Goal: Information Seeking & Learning: Learn about a topic

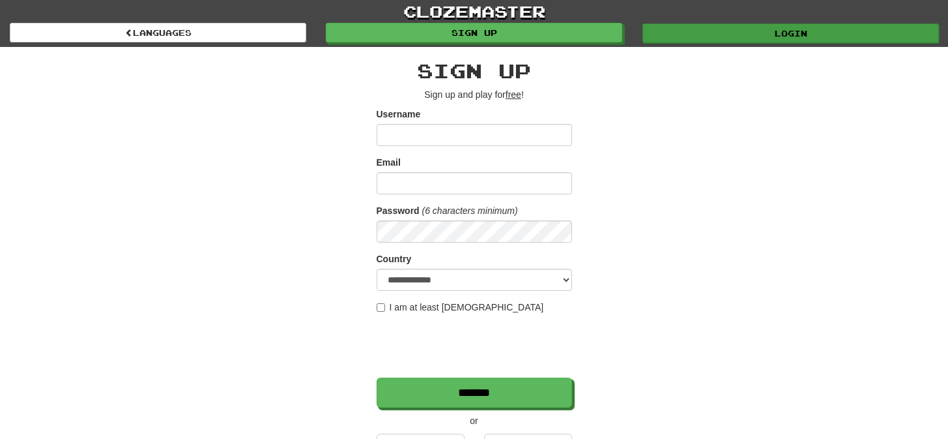
type input "*********"
click at [721, 35] on link "Login" at bounding box center [791, 33] width 297 height 20
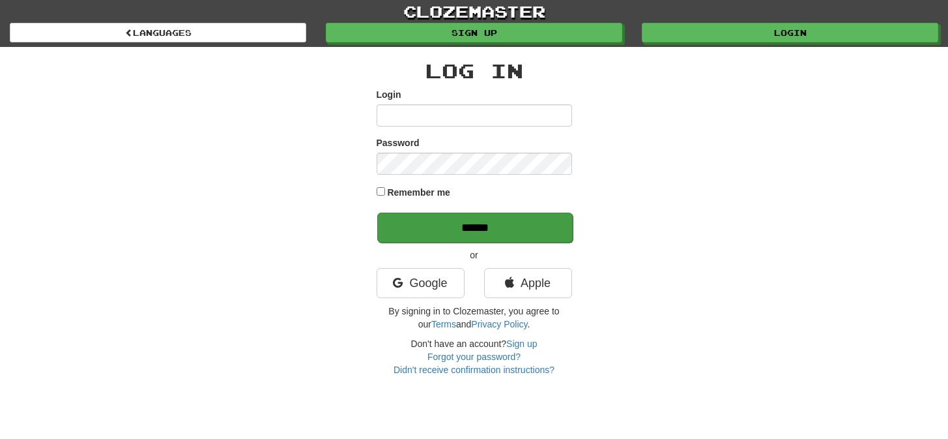
type input "*********"
click at [479, 225] on input "******" at bounding box center [475, 227] width 196 height 30
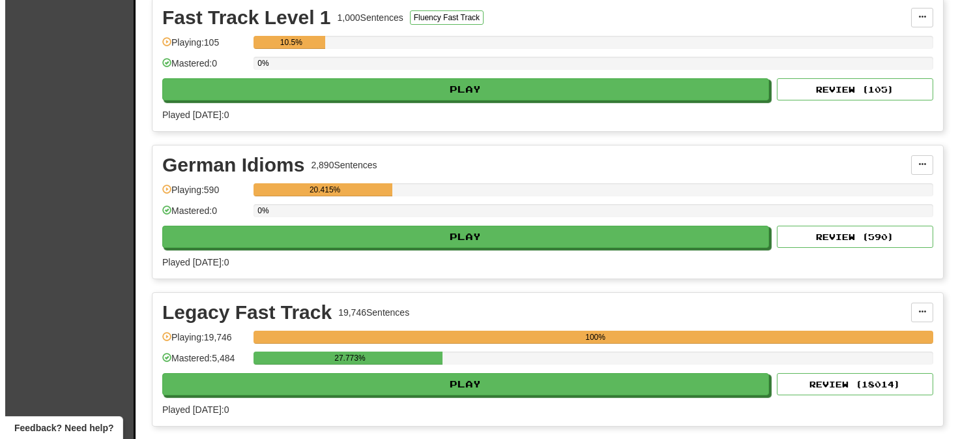
scroll to position [525, 0]
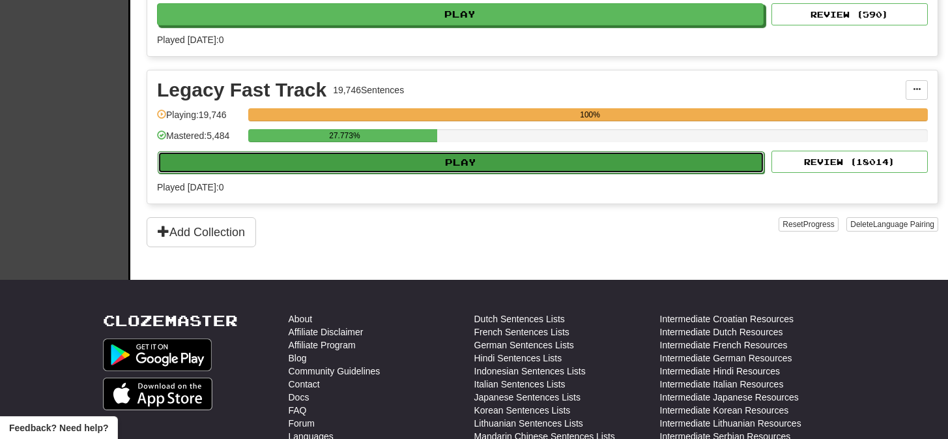
click at [456, 162] on button "Play" at bounding box center [461, 162] width 607 height 22
select select "**"
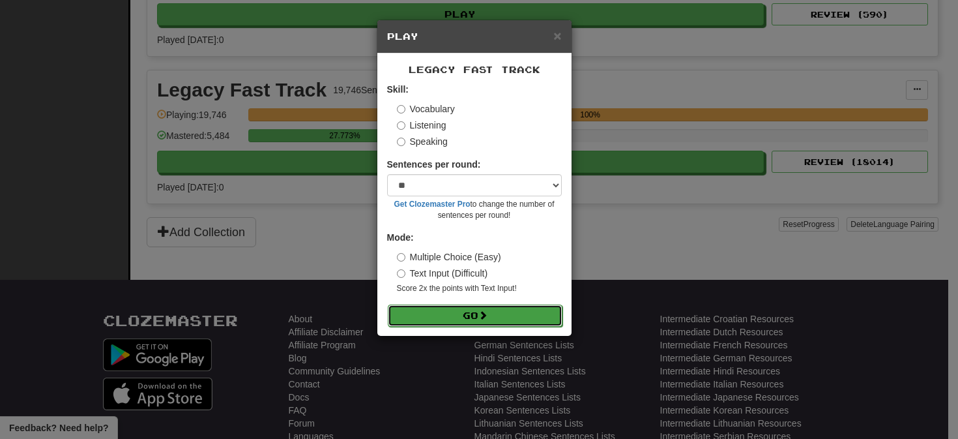
click at [481, 314] on button "Go" at bounding box center [475, 315] width 175 height 22
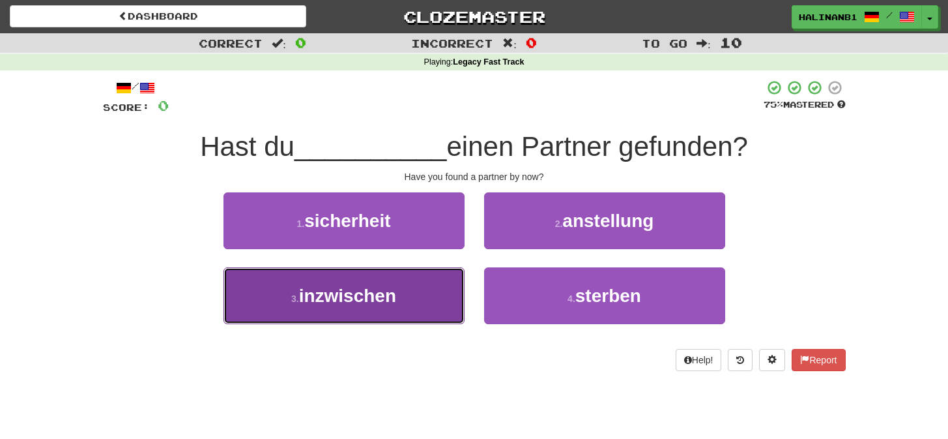
click at [454, 297] on button "3 . inzwischen" at bounding box center [344, 295] width 241 height 57
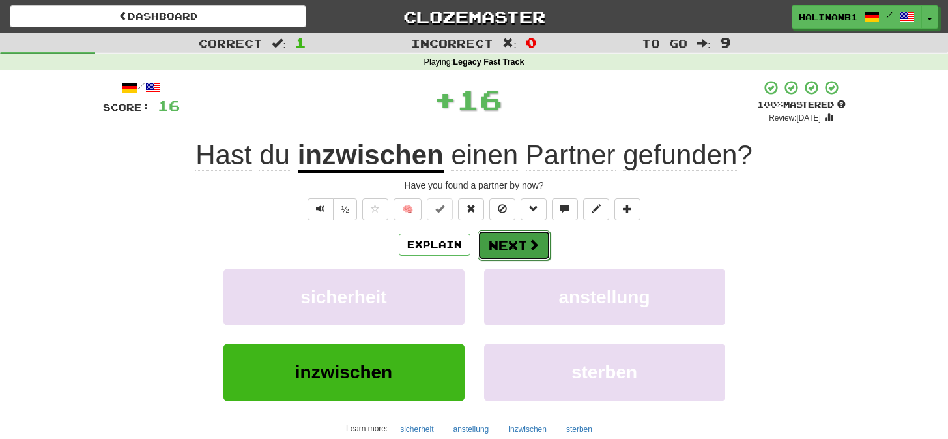
click at [506, 247] on button "Next" at bounding box center [514, 245] width 73 height 30
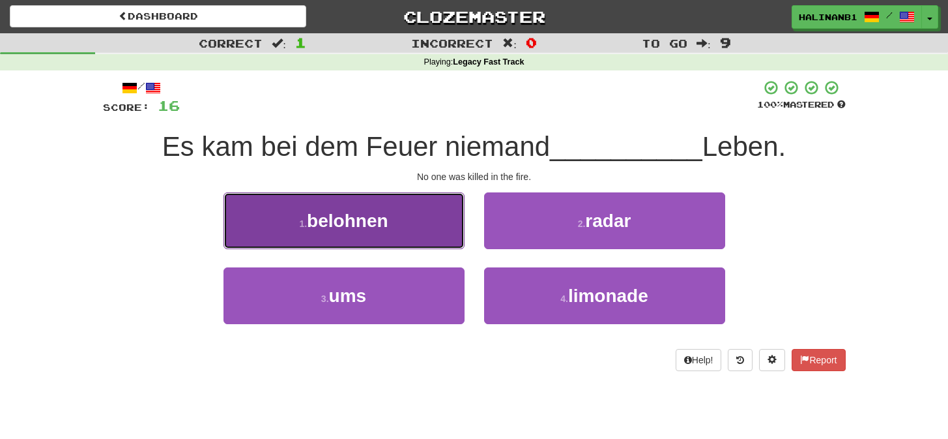
click at [439, 237] on button "1 . belohnen" at bounding box center [344, 220] width 241 height 57
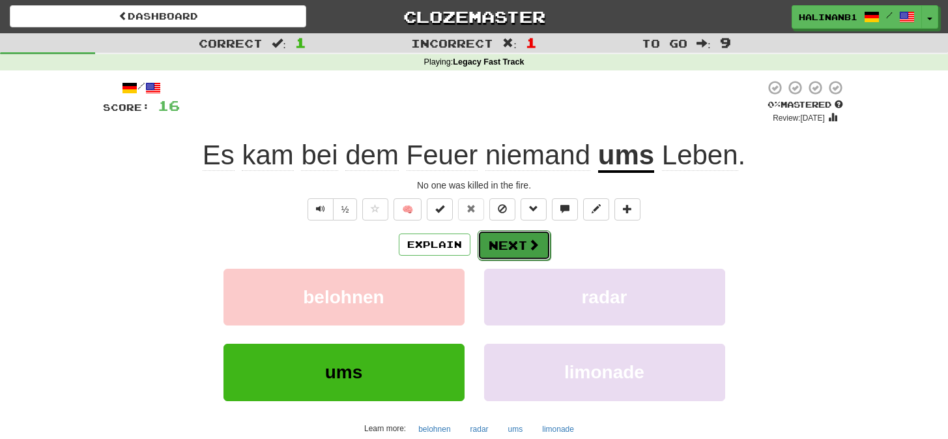
click at [512, 240] on button "Next" at bounding box center [514, 245] width 73 height 30
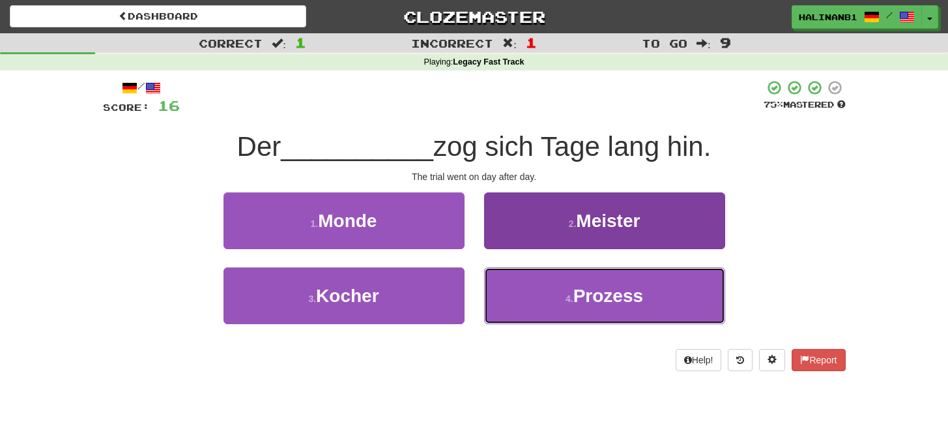
click at [525, 289] on button "4 . Prozess" at bounding box center [604, 295] width 241 height 57
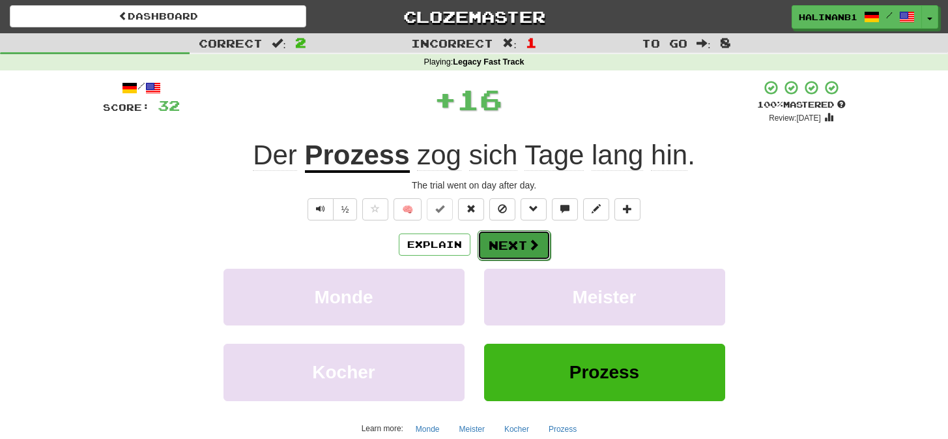
click at [530, 233] on button "Next" at bounding box center [514, 245] width 73 height 30
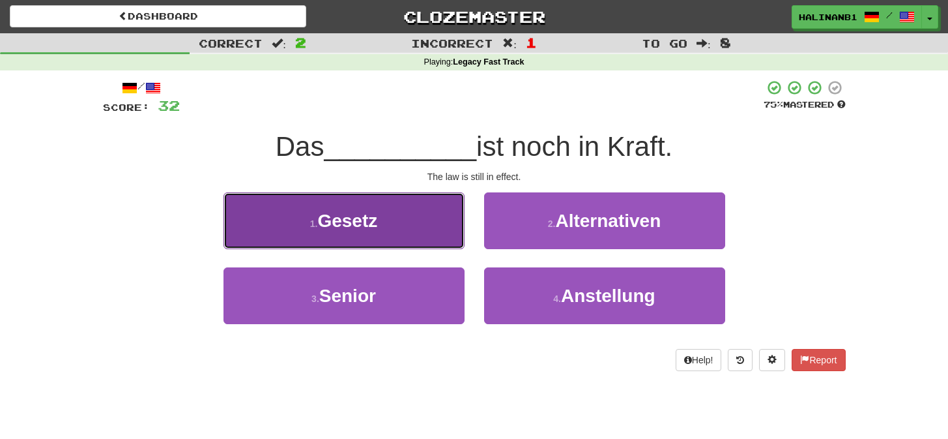
click at [405, 220] on button "1 . Gesetz" at bounding box center [344, 220] width 241 height 57
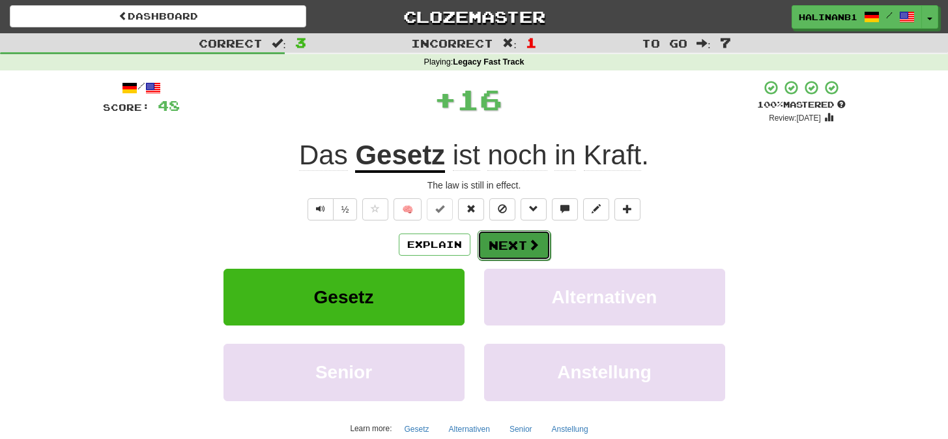
click at [502, 245] on button "Next" at bounding box center [514, 245] width 73 height 30
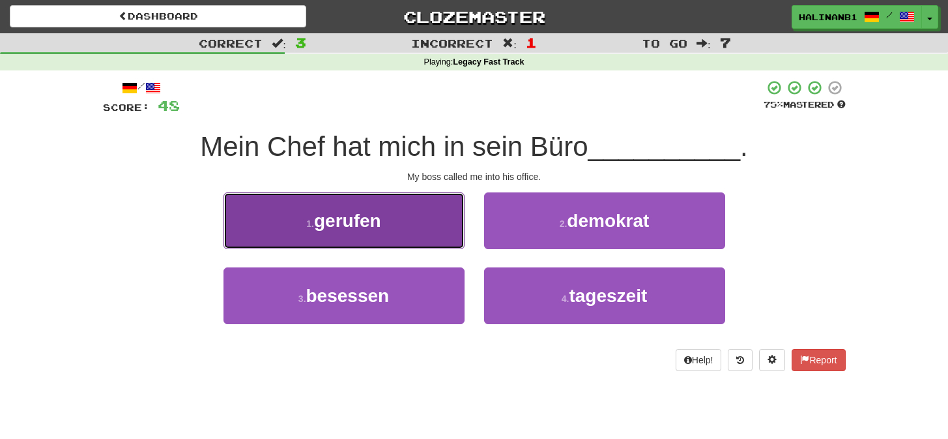
click at [450, 235] on button "1 . gerufen" at bounding box center [344, 220] width 241 height 57
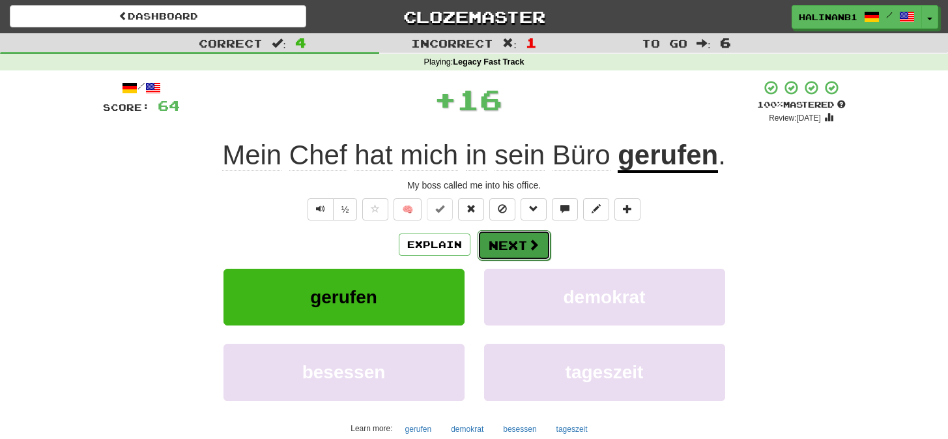
click at [495, 240] on button "Next" at bounding box center [514, 245] width 73 height 30
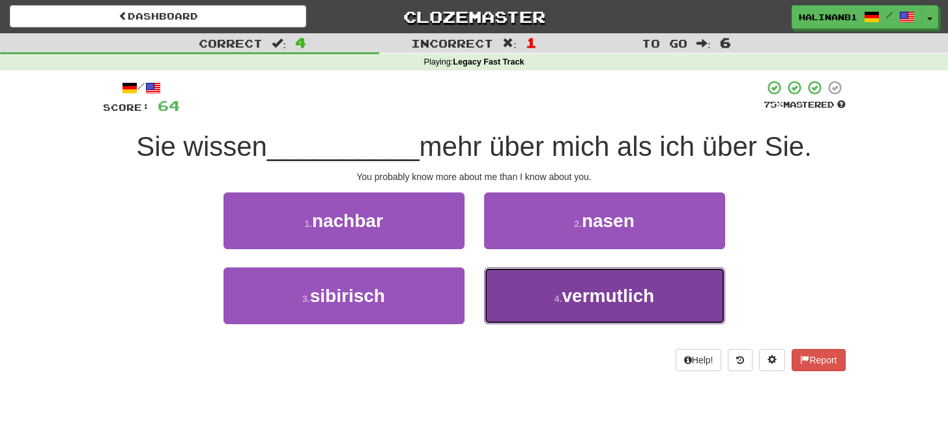
click at [513, 293] on button "4 . vermutlich" at bounding box center [604, 295] width 241 height 57
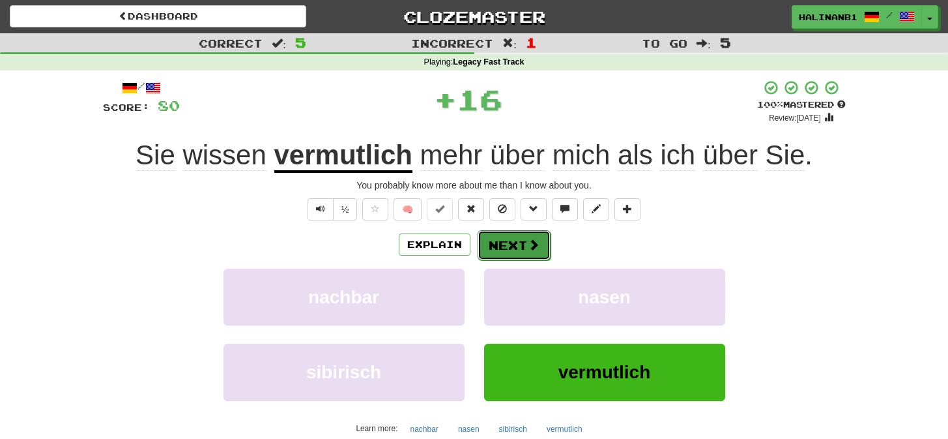
click at [532, 241] on span at bounding box center [534, 245] width 12 height 12
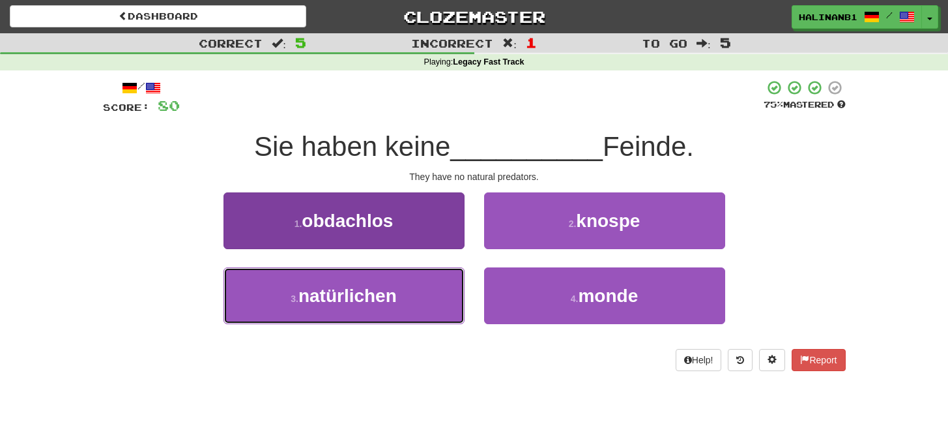
drag, startPoint x: 435, startPoint y: 310, endPoint x: 446, endPoint y: 302, distance: 13.6
click at [436, 308] on button "3 . natürlichen" at bounding box center [344, 295] width 241 height 57
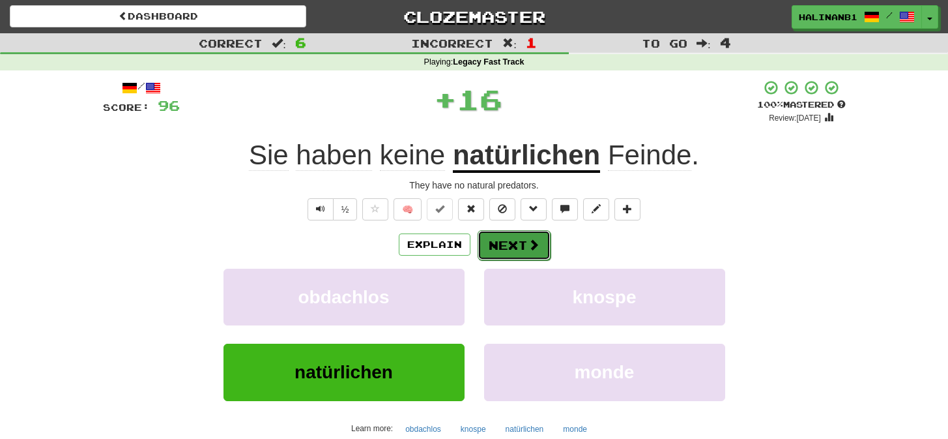
click at [521, 245] on button "Next" at bounding box center [514, 245] width 73 height 30
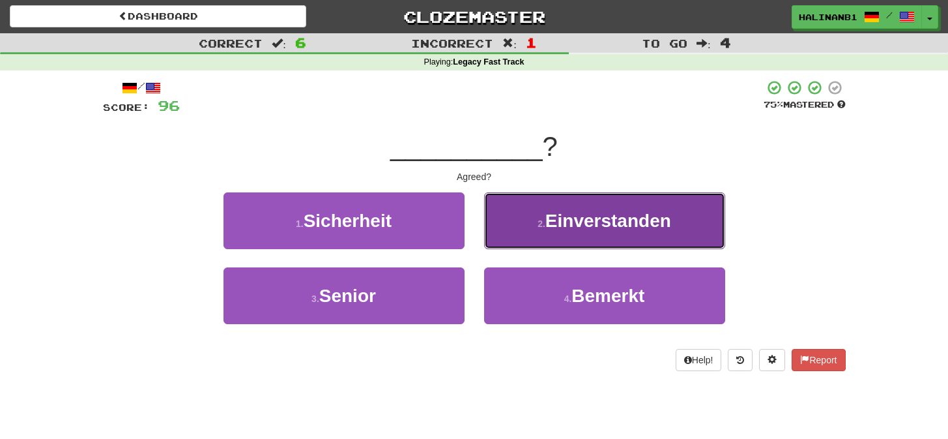
click at [523, 235] on button "2 . Einverstanden" at bounding box center [604, 220] width 241 height 57
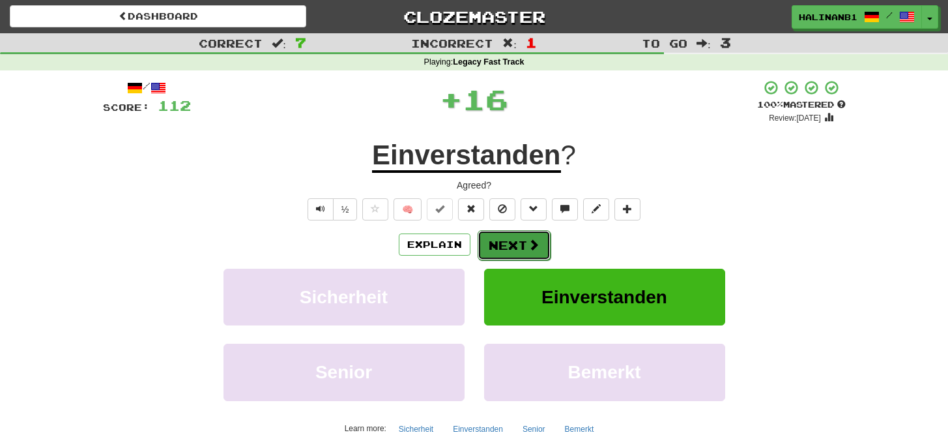
click at [522, 237] on button "Next" at bounding box center [514, 245] width 73 height 30
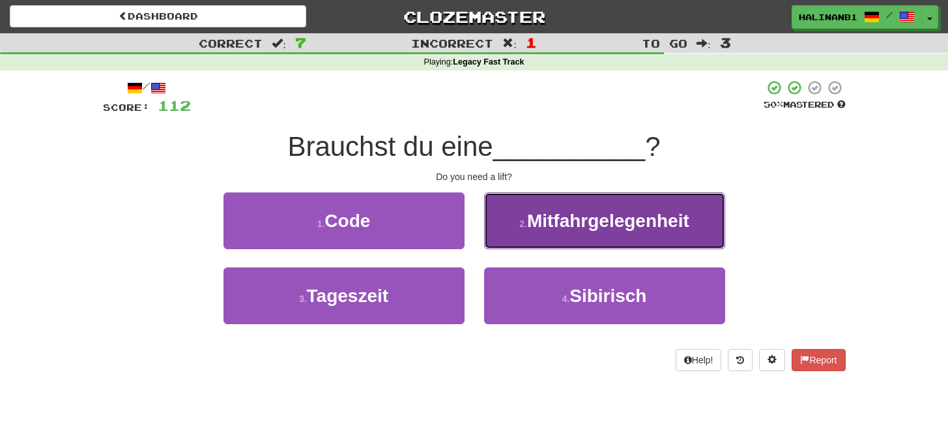
click at [521, 239] on button "2 . Mitfahrgelegenheit" at bounding box center [604, 220] width 241 height 57
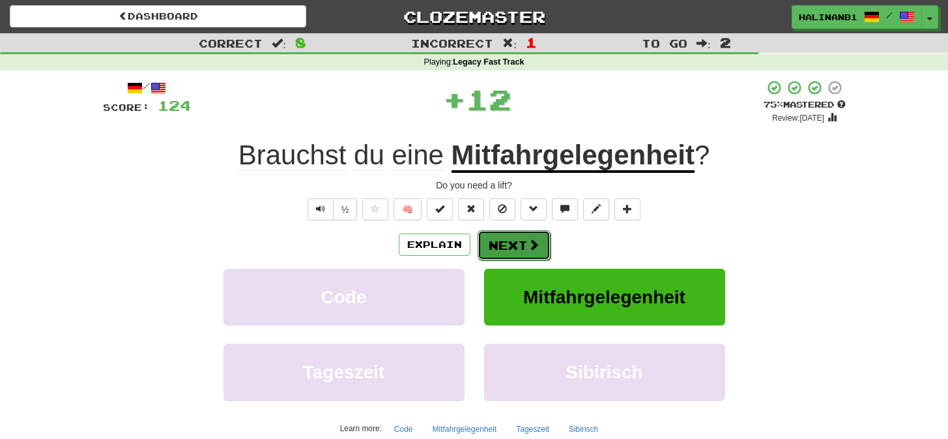
click at [521, 238] on button "Next" at bounding box center [514, 245] width 73 height 30
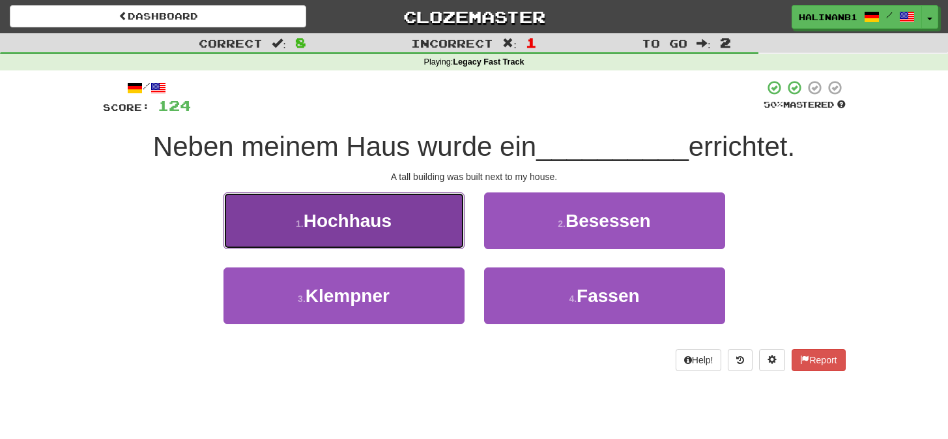
click at [400, 240] on button "1 . Hochhaus" at bounding box center [344, 220] width 241 height 57
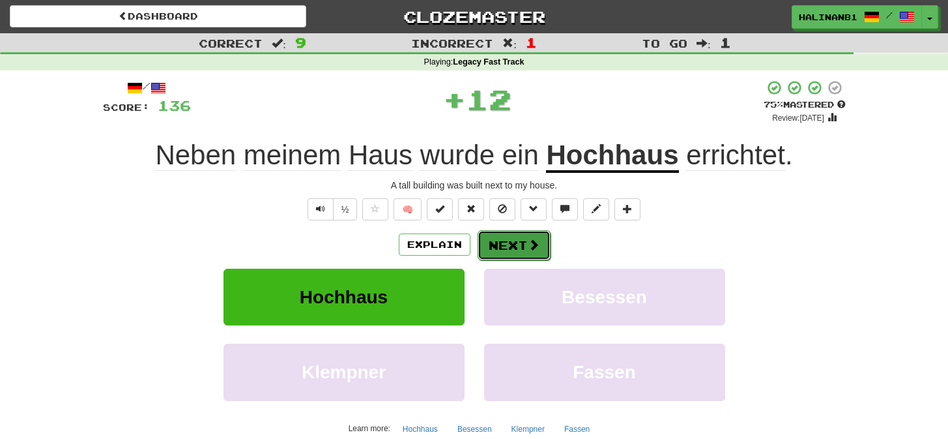
click at [486, 246] on button "Next" at bounding box center [514, 245] width 73 height 30
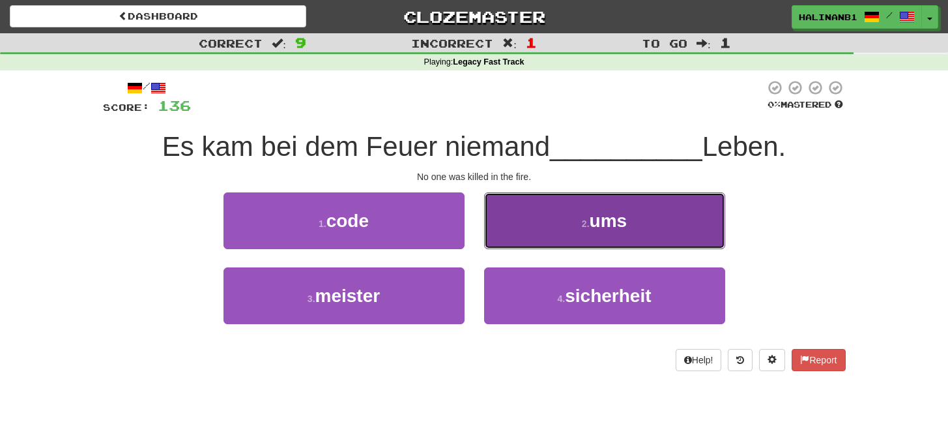
click at [522, 231] on button "2 . ums" at bounding box center [604, 220] width 241 height 57
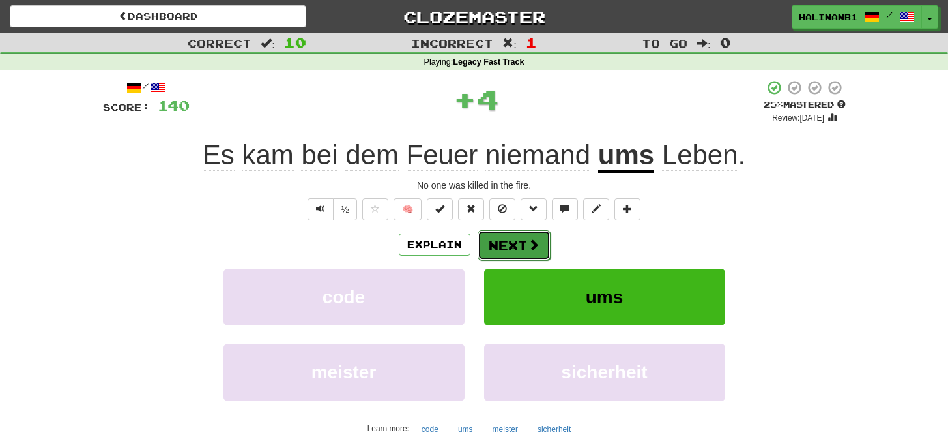
click at [517, 236] on button "Next" at bounding box center [514, 245] width 73 height 30
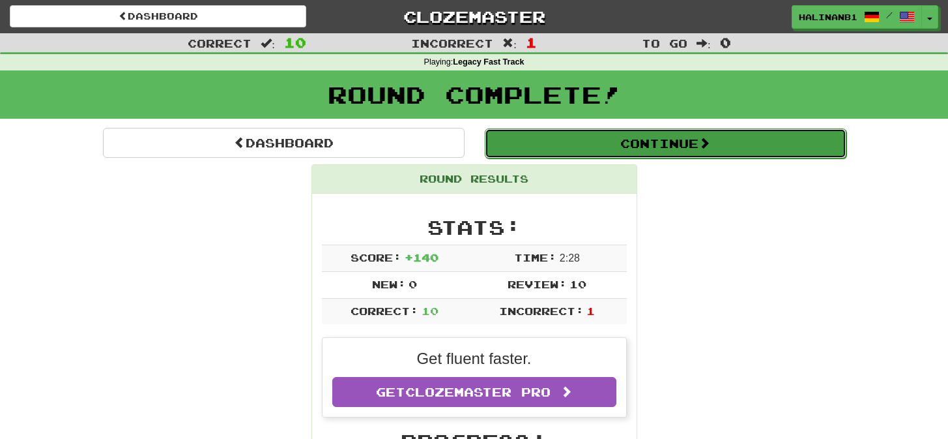
click at [591, 149] on button "Continue" at bounding box center [666, 143] width 362 height 30
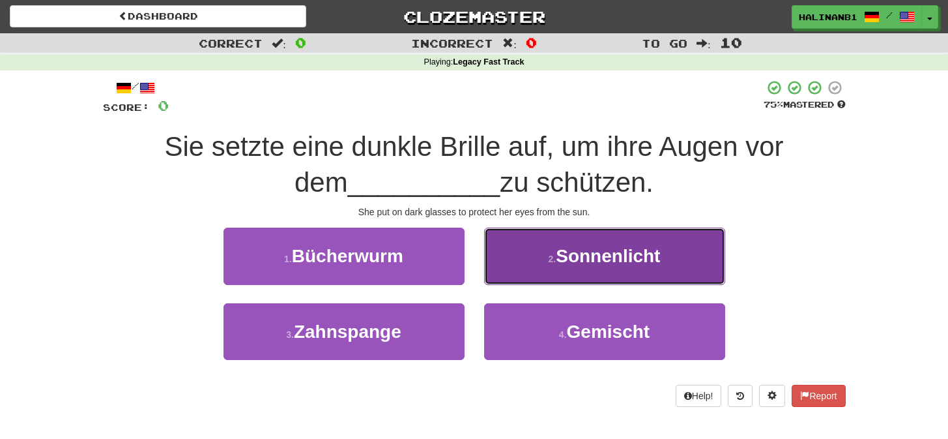
click at [537, 237] on button "2 . Sonnenlicht" at bounding box center [604, 255] width 241 height 57
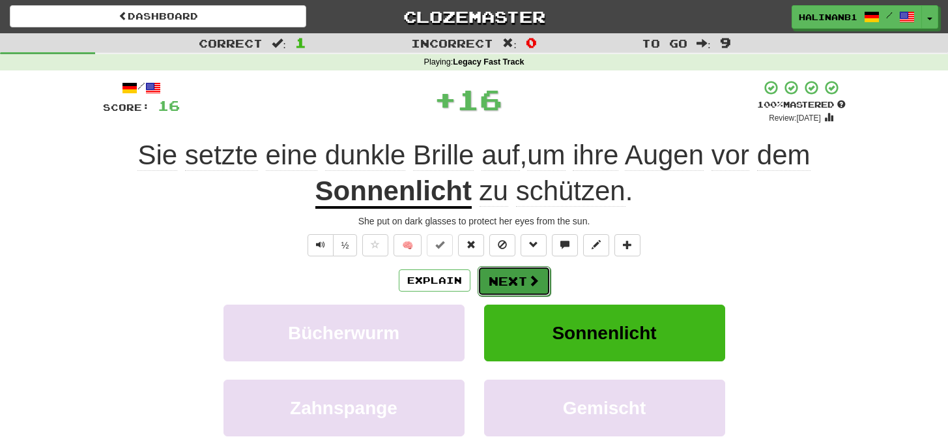
click at [538, 274] on span at bounding box center [534, 280] width 12 height 12
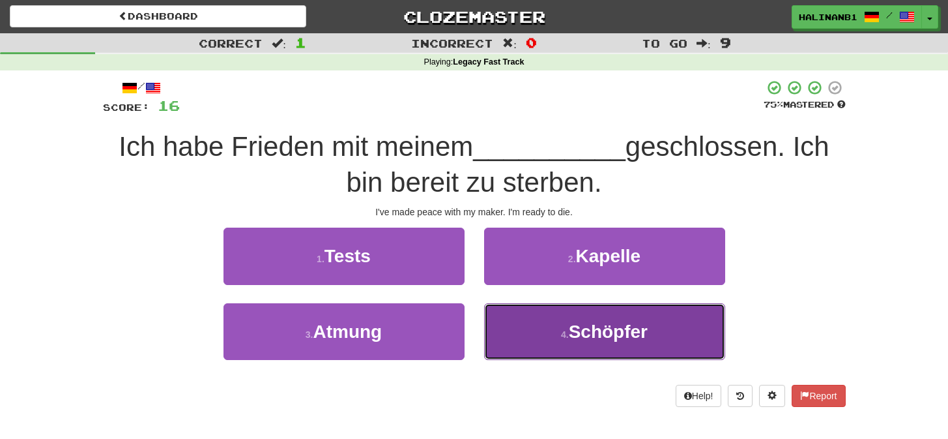
click at [534, 325] on button "4 . Schöpfer" at bounding box center [604, 331] width 241 height 57
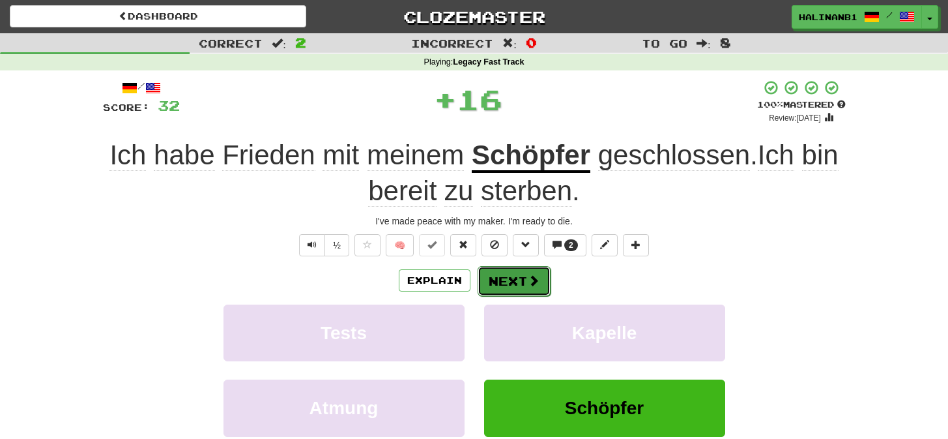
click at [532, 274] on button "Next" at bounding box center [514, 281] width 73 height 30
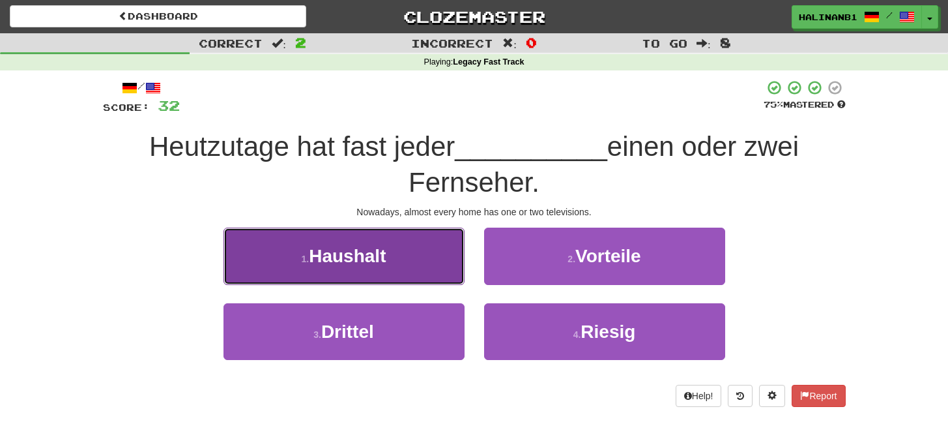
click at [421, 274] on button "1 . Haushalt" at bounding box center [344, 255] width 241 height 57
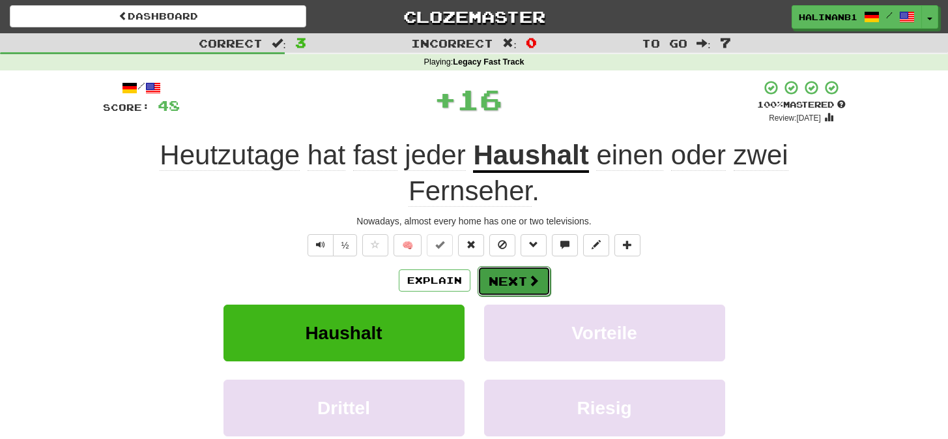
click at [517, 282] on button "Next" at bounding box center [514, 281] width 73 height 30
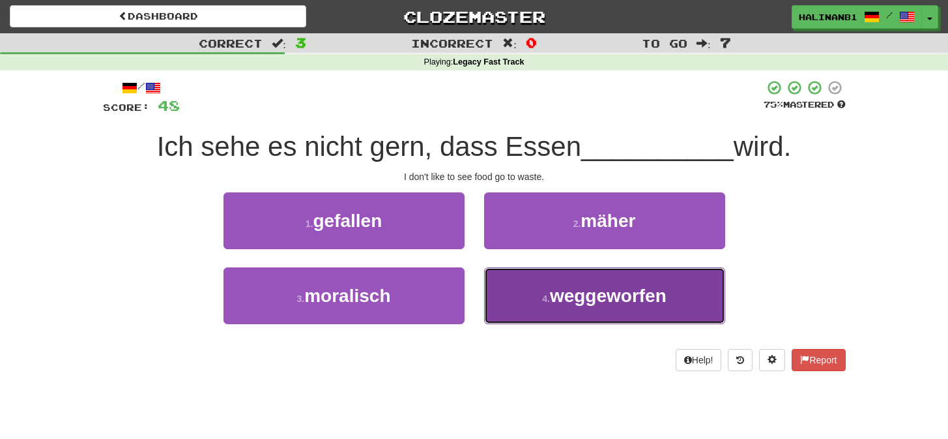
click at [515, 291] on button "4 . weggeworfen" at bounding box center [604, 295] width 241 height 57
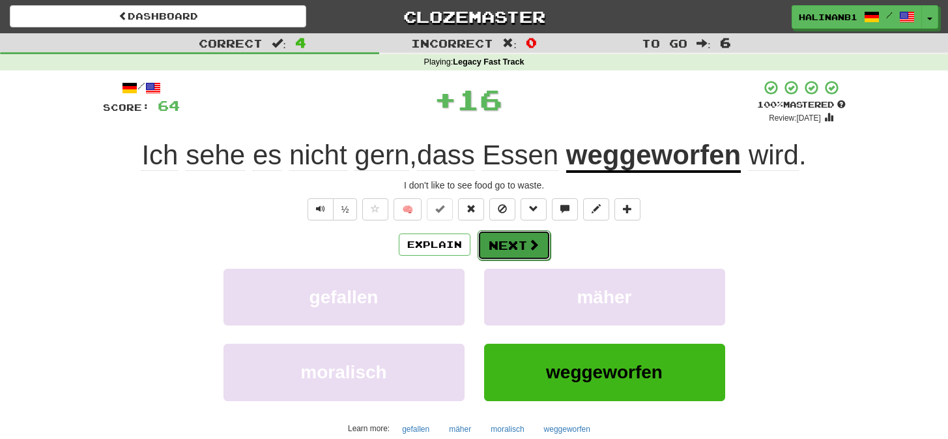
click at [538, 248] on span at bounding box center [534, 245] width 12 height 12
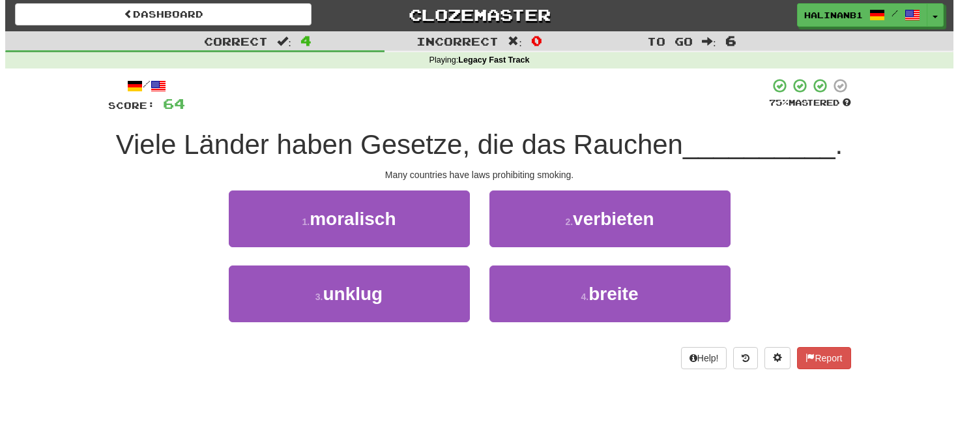
scroll to position [3, 0]
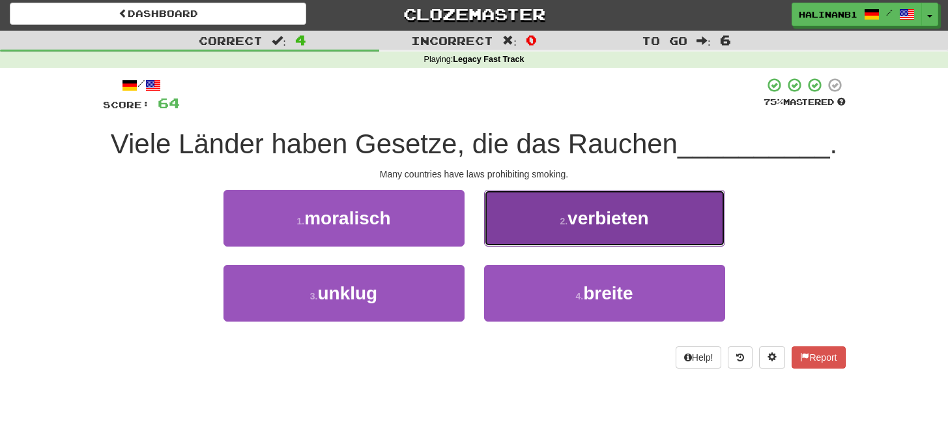
click at [536, 229] on button "2 . verbieten" at bounding box center [604, 218] width 241 height 57
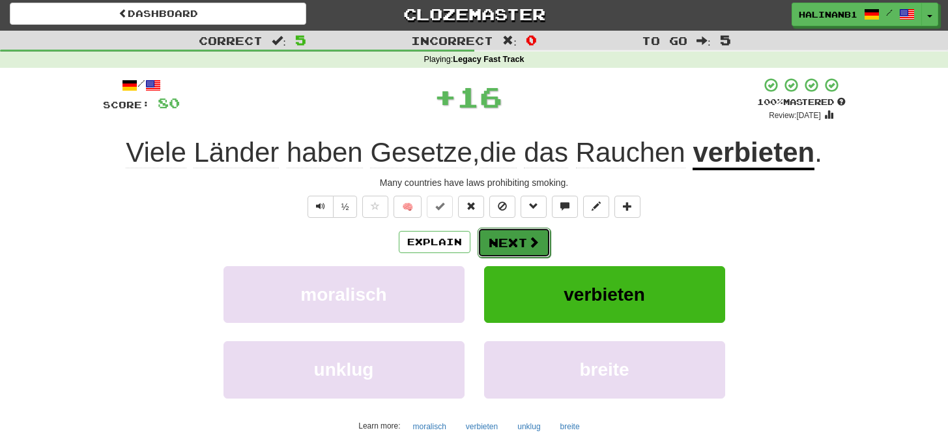
click at [535, 237] on span at bounding box center [534, 242] width 12 height 12
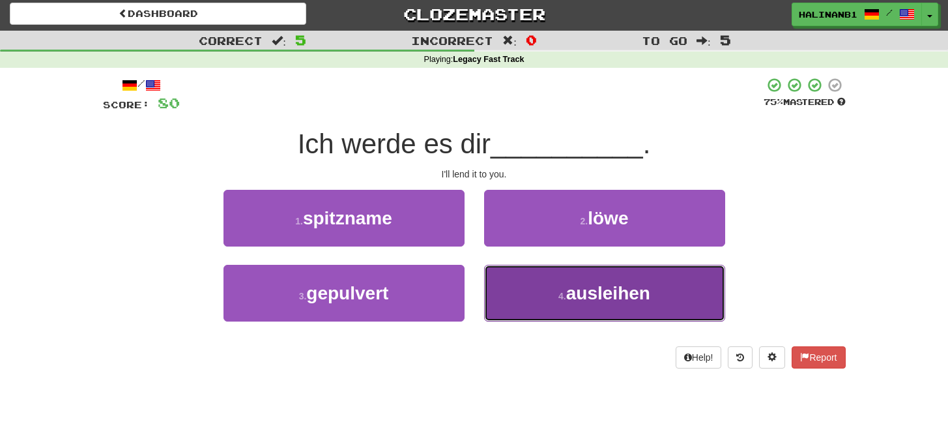
click at [529, 275] on button "4 . ausleihen" at bounding box center [604, 293] width 241 height 57
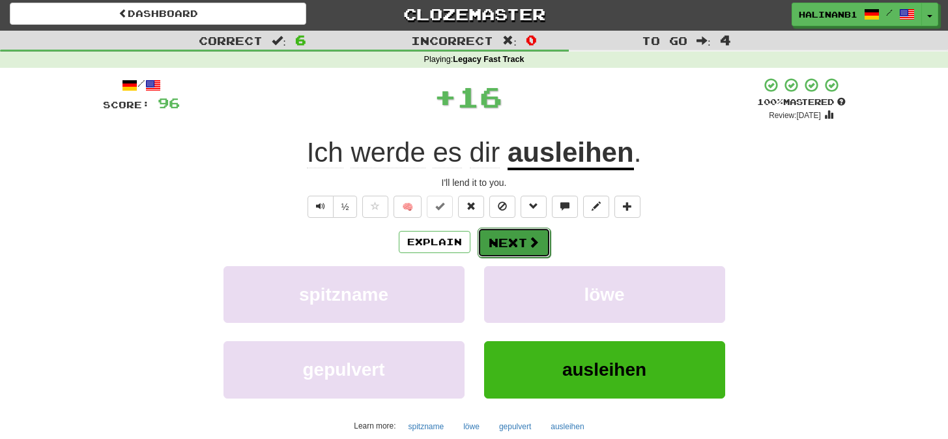
click at [529, 236] on span at bounding box center [534, 242] width 12 height 12
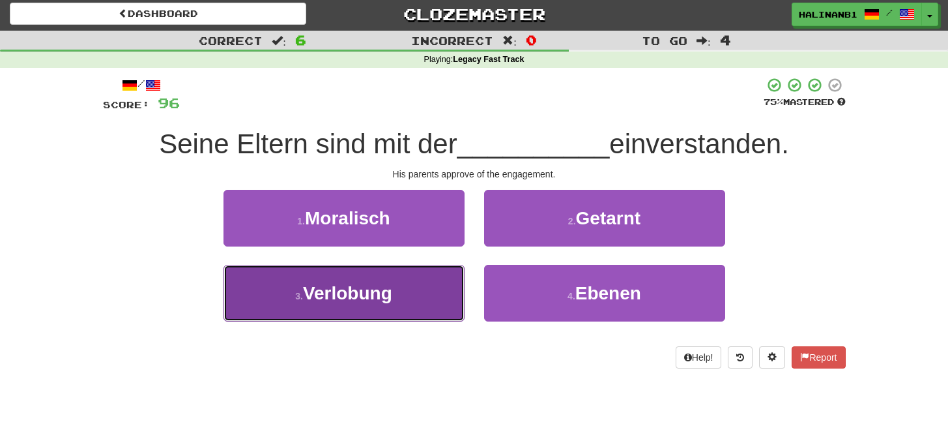
click at [459, 289] on button "3 . Verlobung" at bounding box center [344, 293] width 241 height 57
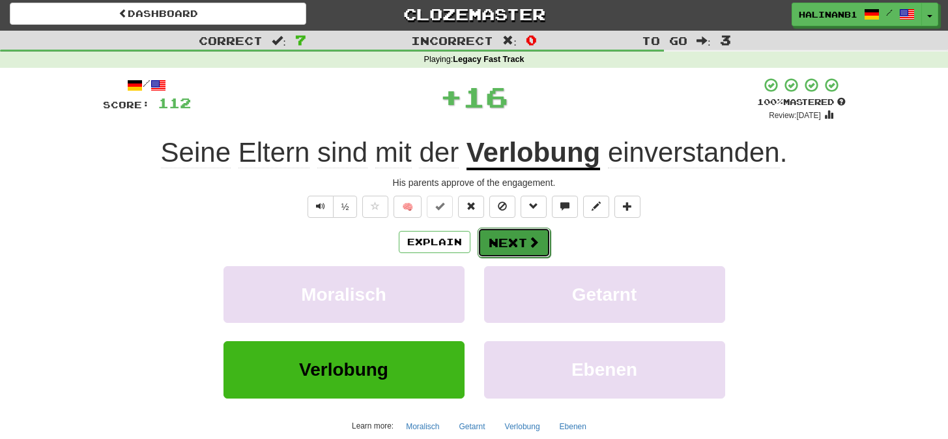
click at [520, 240] on button "Next" at bounding box center [514, 242] width 73 height 30
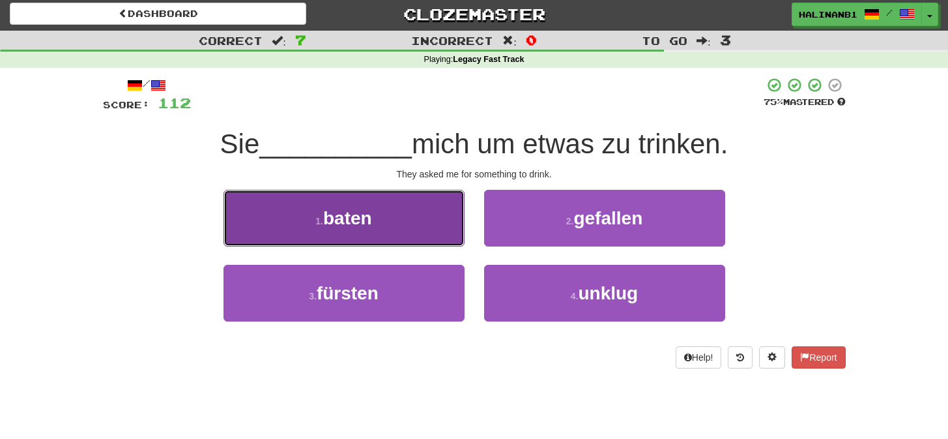
click at [442, 230] on button "1 . baten" at bounding box center [344, 218] width 241 height 57
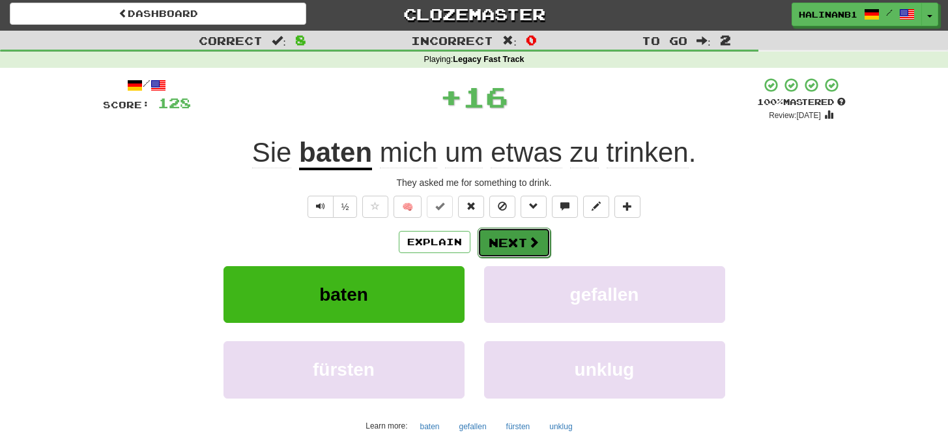
click at [506, 240] on button "Next" at bounding box center [514, 242] width 73 height 30
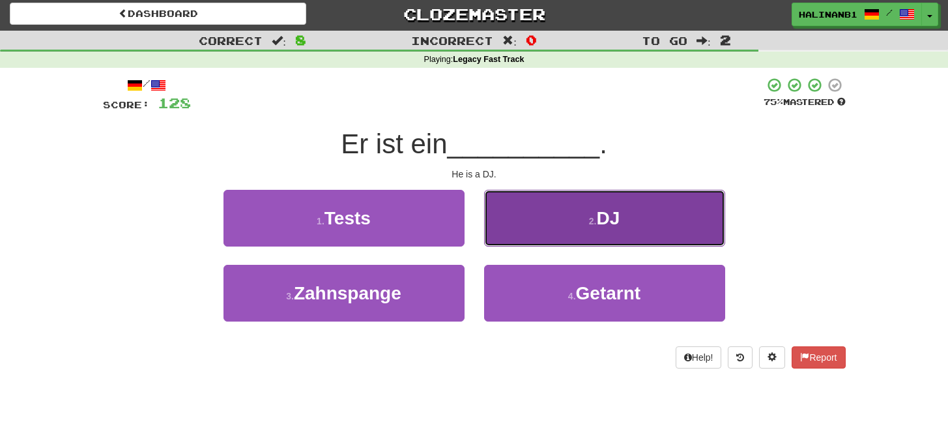
click at [510, 241] on button "2 . DJ" at bounding box center [604, 218] width 241 height 57
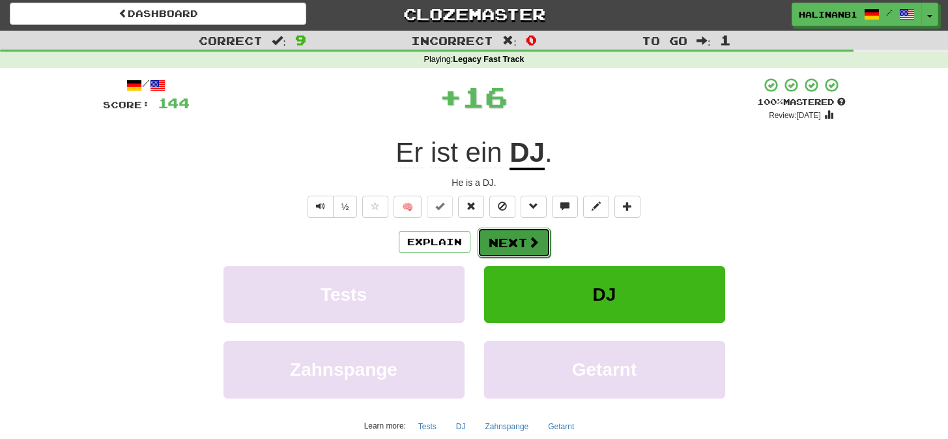
click at [510, 237] on button "Next" at bounding box center [514, 242] width 73 height 30
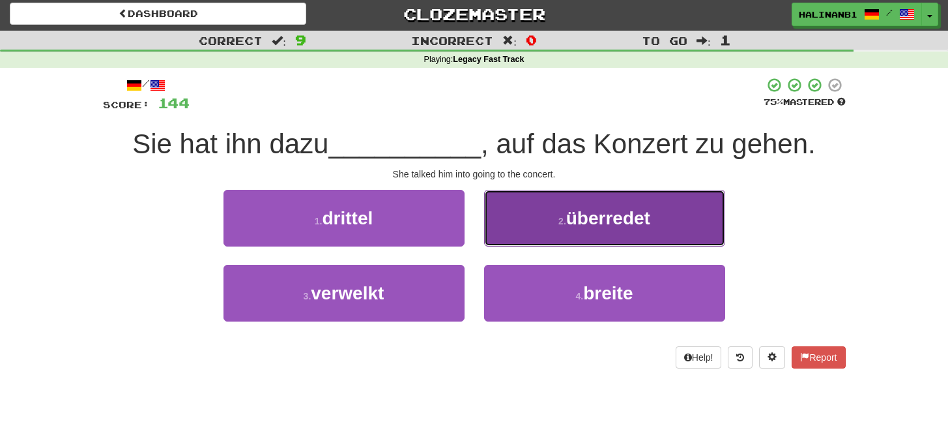
click at [512, 239] on button "2 . überredet" at bounding box center [604, 218] width 241 height 57
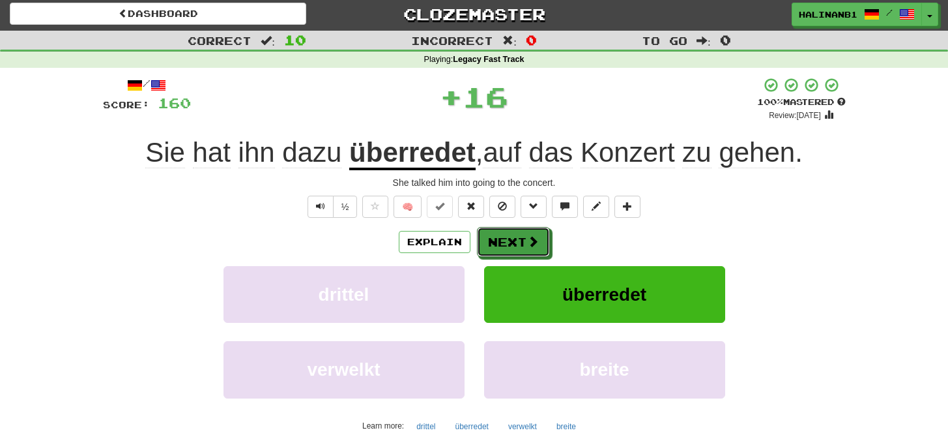
click at [512, 239] on button "Next" at bounding box center [513, 242] width 73 height 30
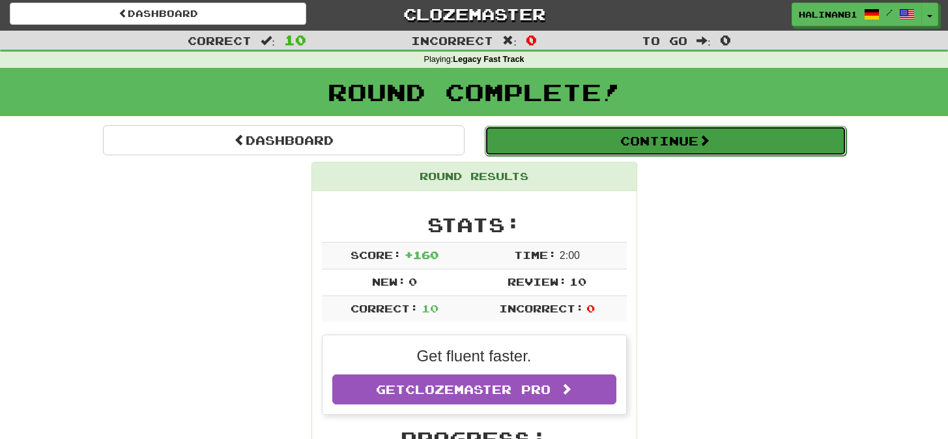
click at [548, 147] on button "Continue" at bounding box center [666, 141] width 362 height 30
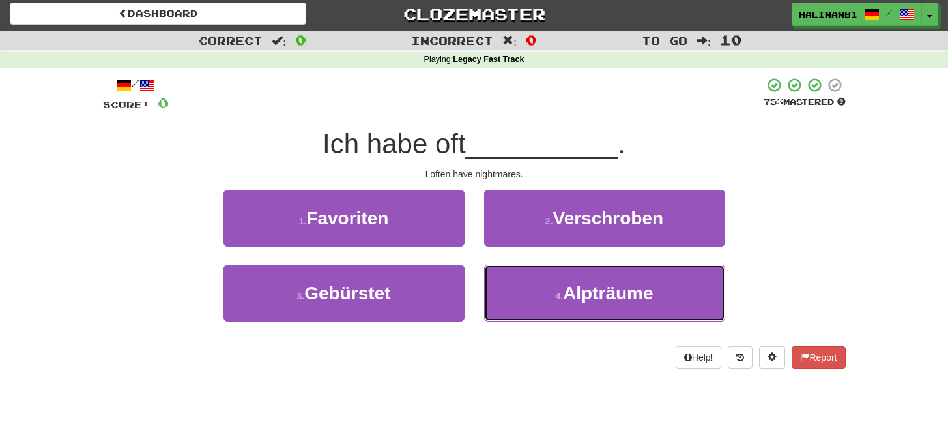
drag, startPoint x: 521, startPoint y: 289, endPoint x: 538, endPoint y: 262, distance: 31.3
click at [521, 289] on button "4 . Alpträume" at bounding box center [604, 293] width 241 height 57
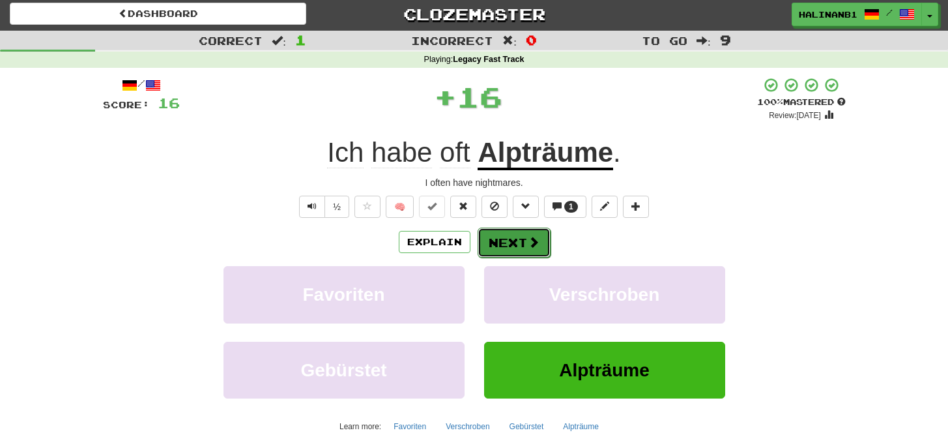
click at [542, 240] on button "Next" at bounding box center [514, 242] width 73 height 30
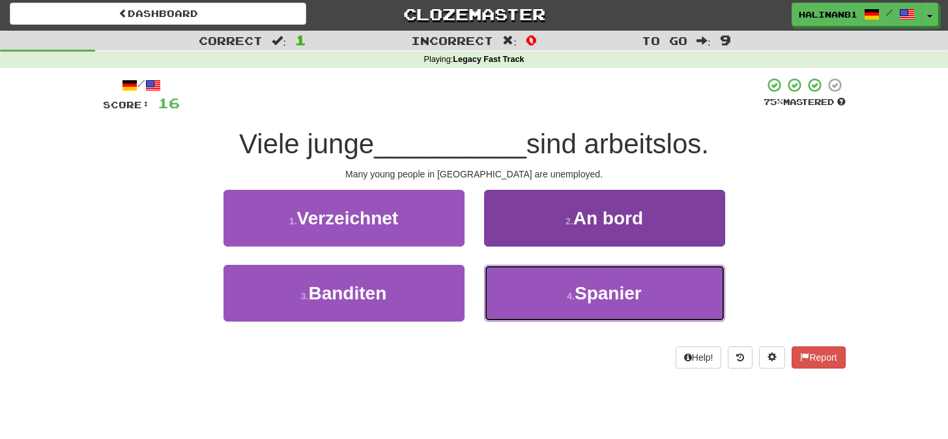
drag, startPoint x: 493, startPoint y: 297, endPoint x: 506, endPoint y: 269, distance: 30.6
click at [493, 297] on button "4 . Spanier" at bounding box center [604, 293] width 241 height 57
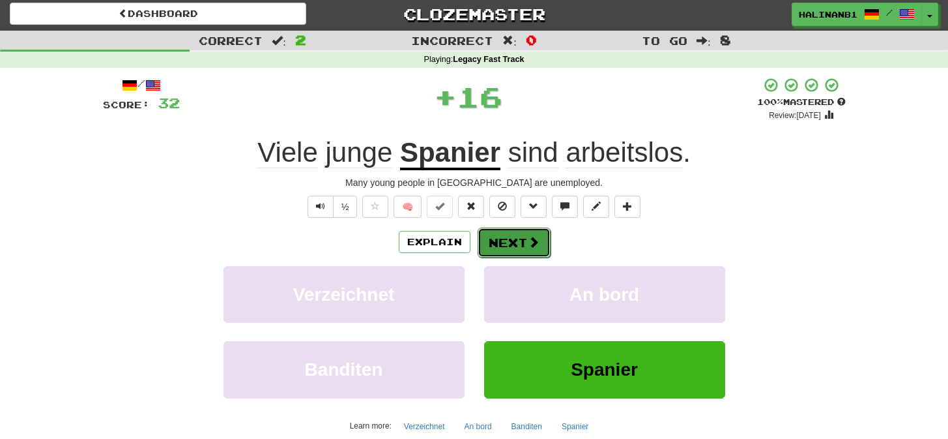
click at [515, 246] on button "Next" at bounding box center [514, 242] width 73 height 30
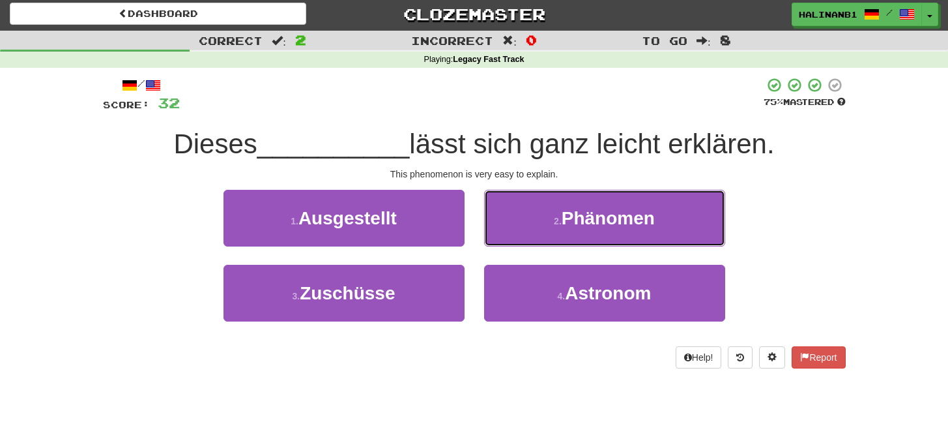
click at [529, 225] on button "2 . Phänomen" at bounding box center [604, 218] width 241 height 57
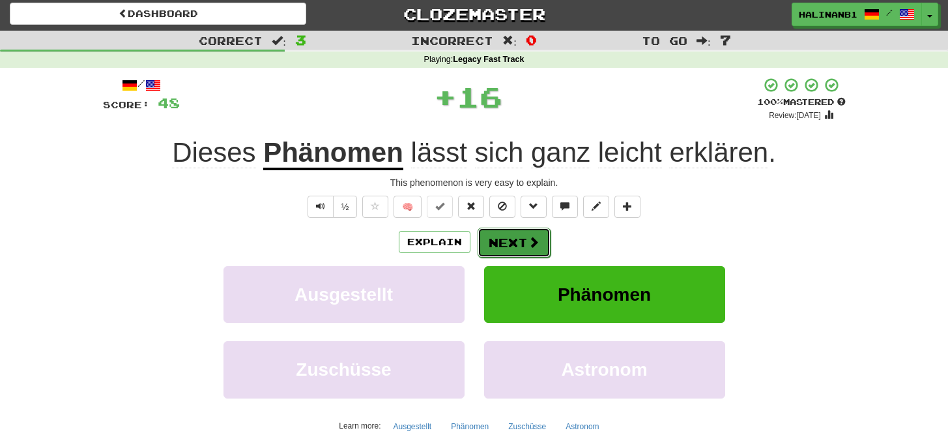
click at [521, 246] on button "Next" at bounding box center [514, 242] width 73 height 30
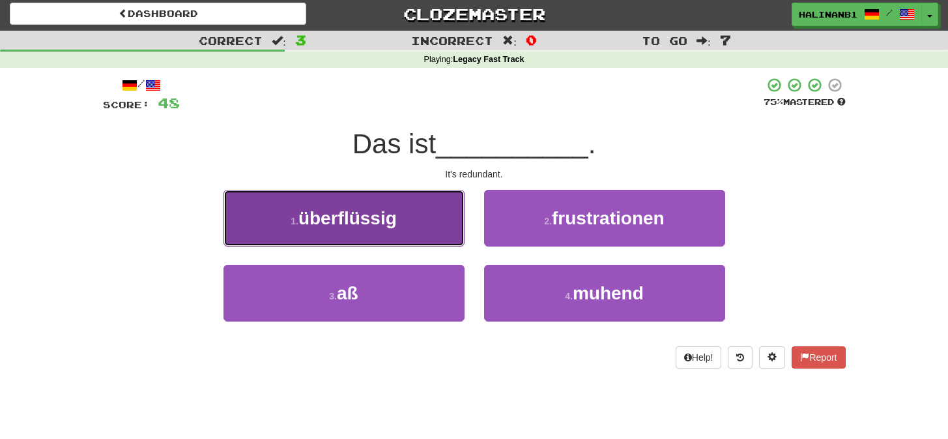
click at [421, 225] on button "1 . überflüssig" at bounding box center [344, 218] width 241 height 57
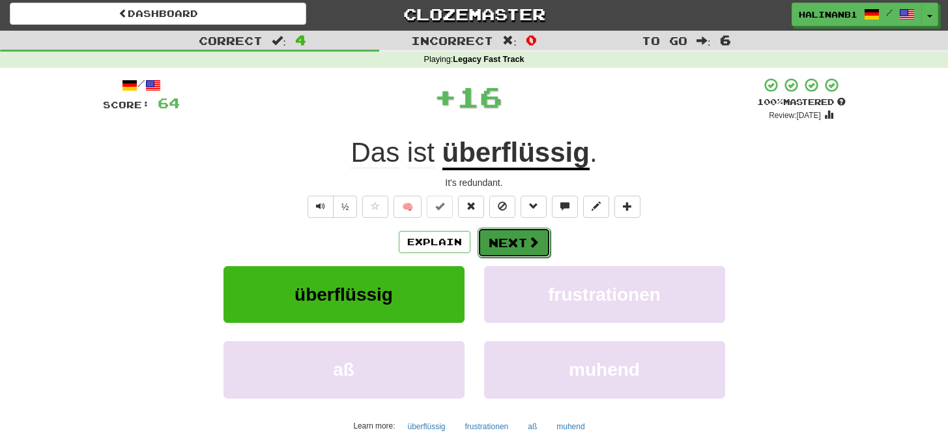
click at [523, 244] on button "Next" at bounding box center [514, 242] width 73 height 30
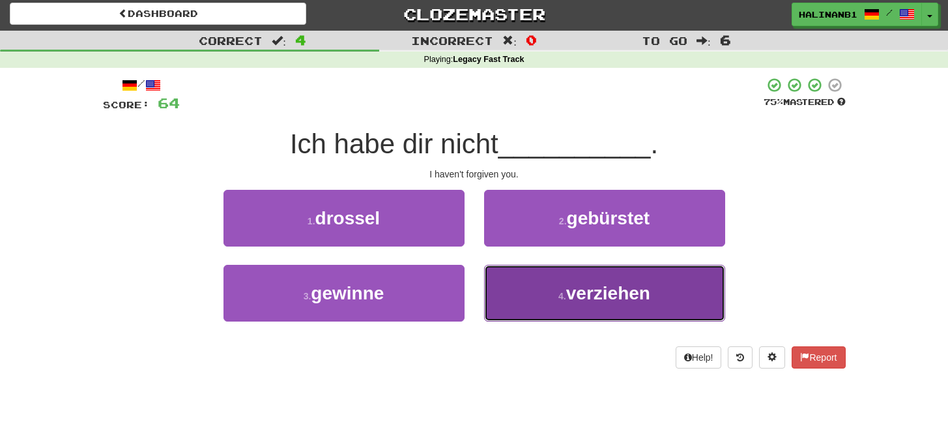
click at [524, 296] on button "4 . verziehen" at bounding box center [604, 293] width 241 height 57
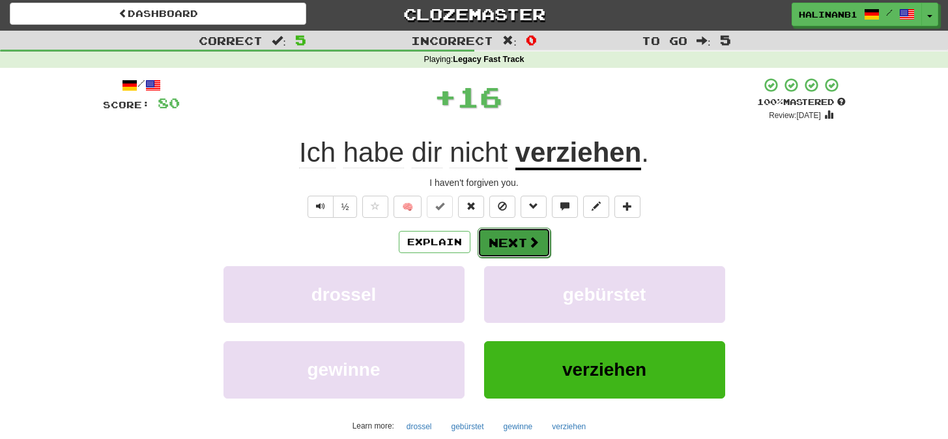
click at [541, 239] on button "Next" at bounding box center [514, 242] width 73 height 30
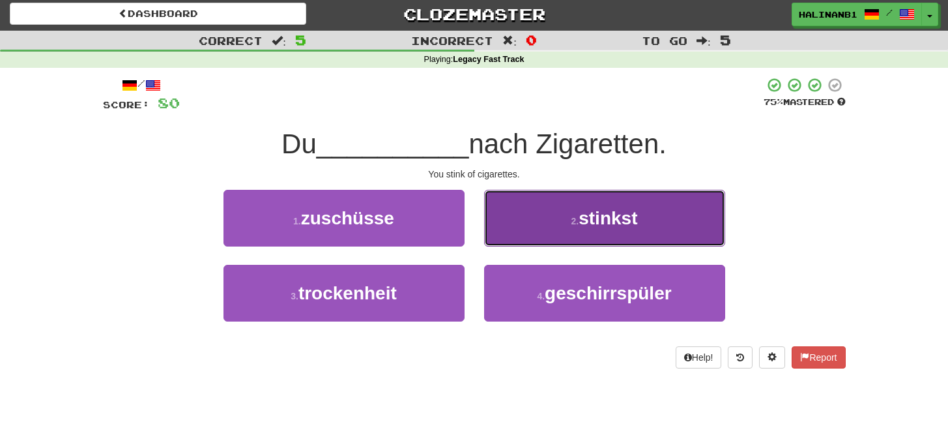
click at [540, 240] on button "2 . stinkst" at bounding box center [604, 218] width 241 height 57
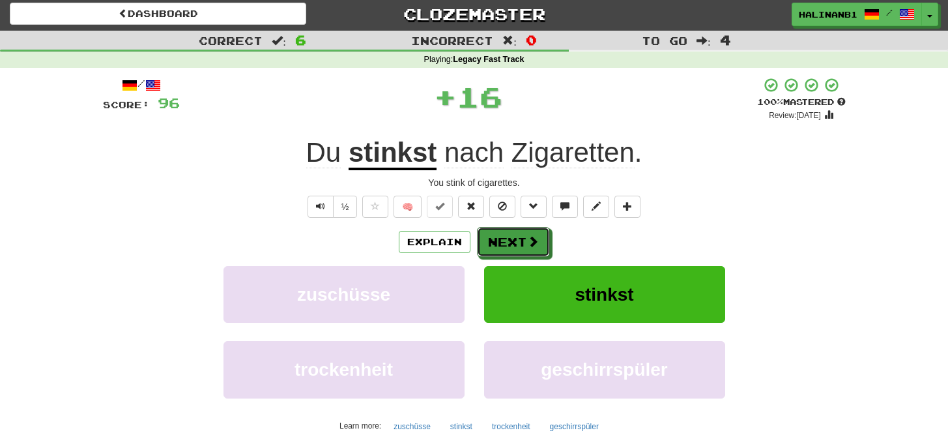
click at [540, 240] on button "Next" at bounding box center [513, 242] width 73 height 30
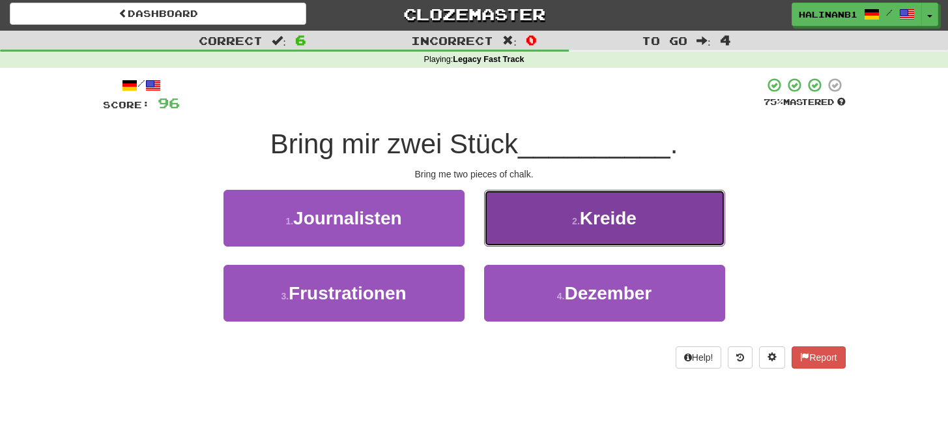
click at [540, 236] on button "2 . Kreide" at bounding box center [604, 218] width 241 height 57
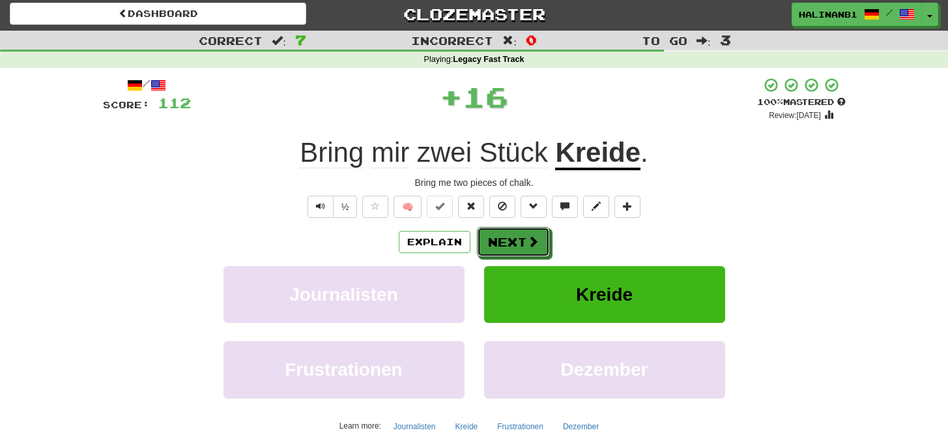
click at [540, 236] on button "Next" at bounding box center [513, 242] width 73 height 30
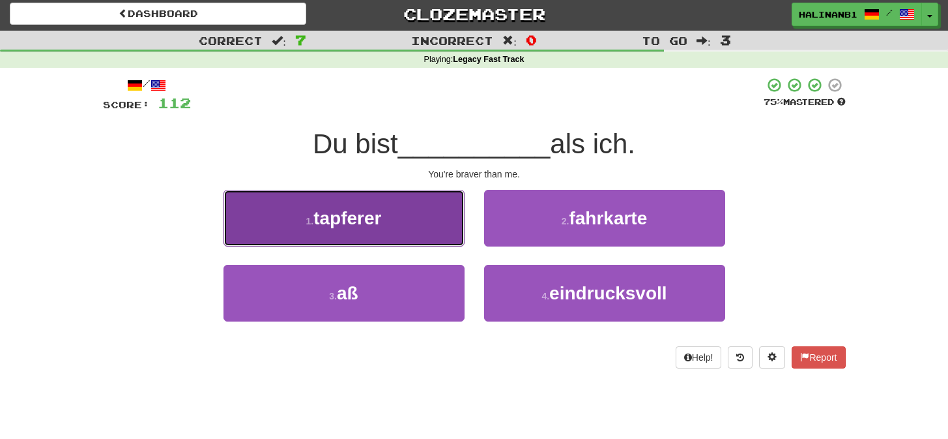
click at [454, 225] on button "1 . tapferer" at bounding box center [344, 218] width 241 height 57
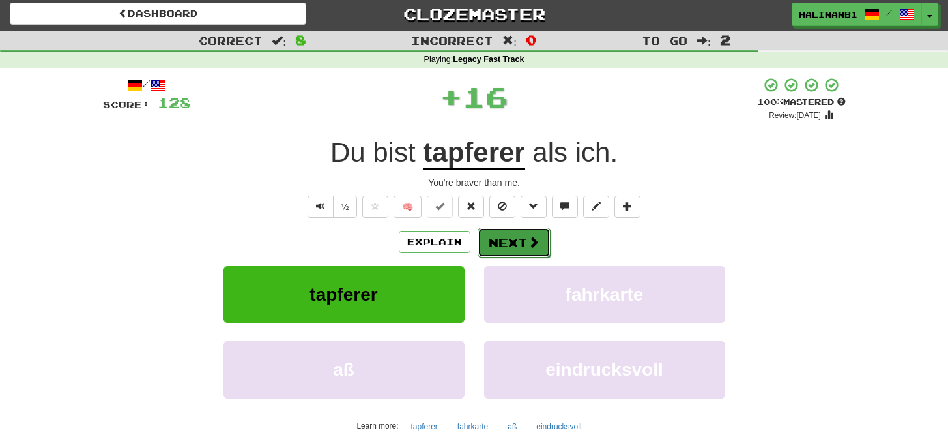
click at [516, 240] on button "Next" at bounding box center [514, 242] width 73 height 30
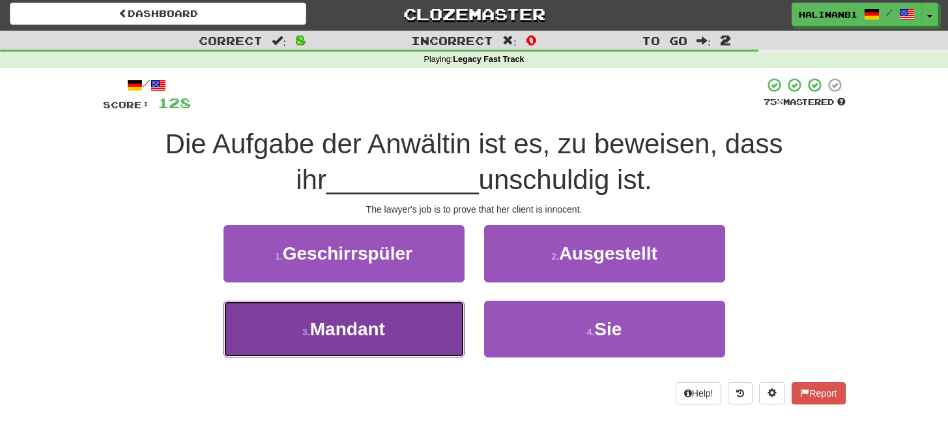
click at [436, 338] on button "3 . Mandant" at bounding box center [344, 328] width 241 height 57
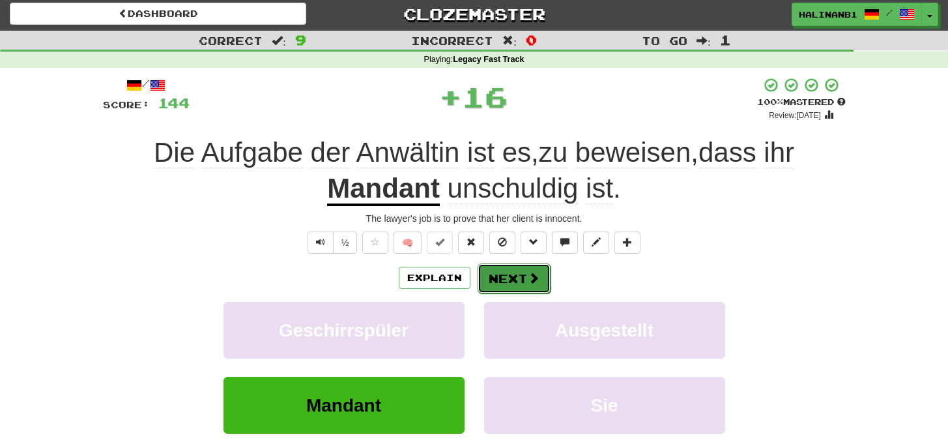
click at [498, 283] on button "Next" at bounding box center [514, 278] width 73 height 30
